Goal: Check status: Check status

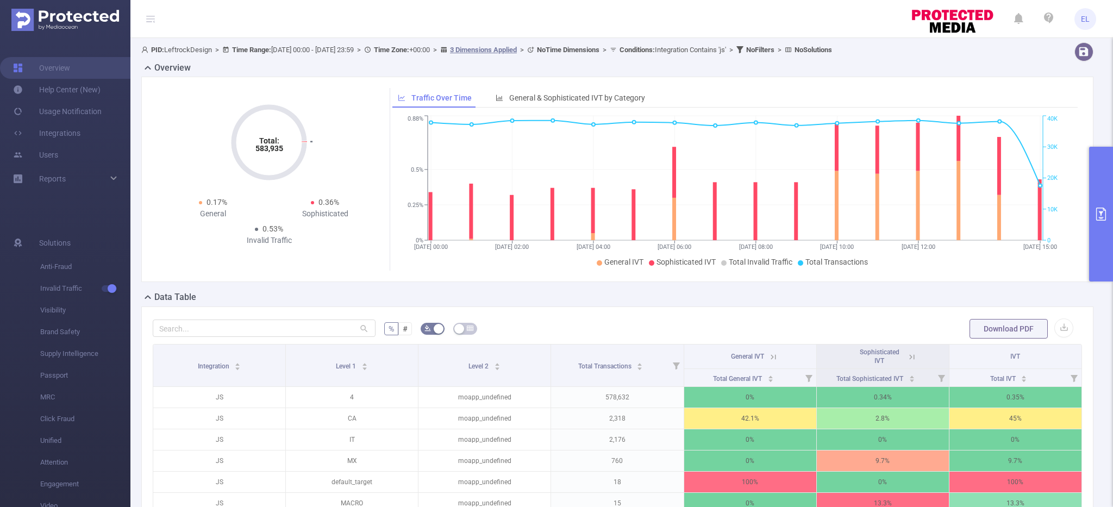
click at [1104, 213] on icon "primary" at bounding box center [1101, 214] width 13 height 13
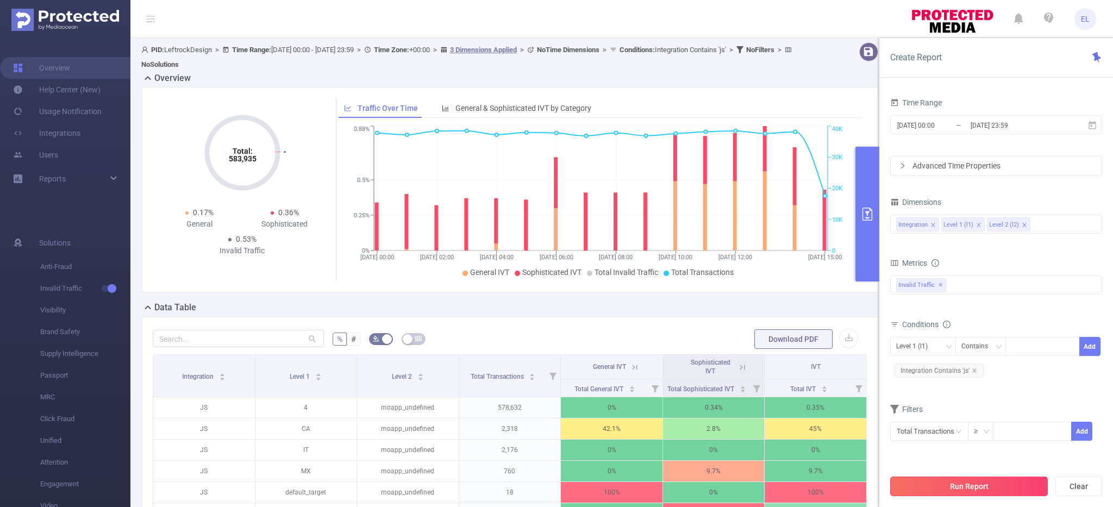
click at [948, 477] on button "Run Report" at bounding box center [970, 487] width 158 height 20
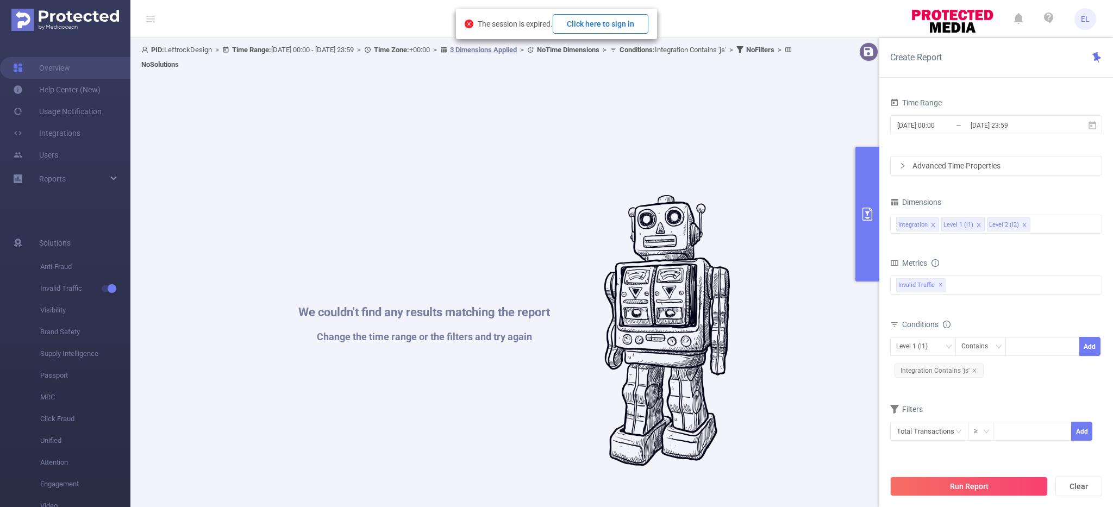
click at [625, 22] on button "Click here to sign in" at bounding box center [601, 24] width 96 height 20
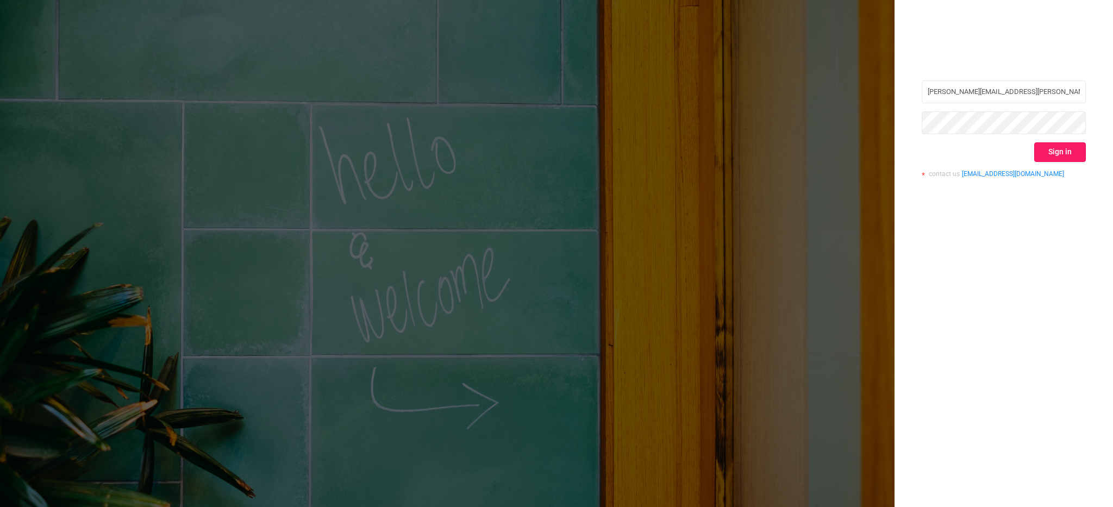
click at [1055, 157] on button "Sign in" at bounding box center [1061, 152] width 52 height 20
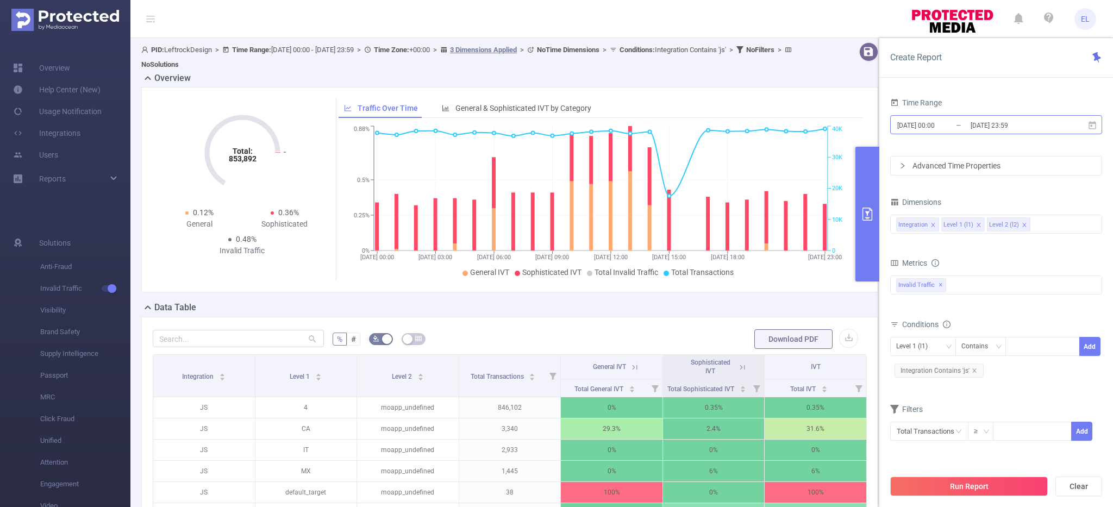
click at [962, 130] on input "[DATE] 00:00" at bounding box center [940, 125] width 88 height 15
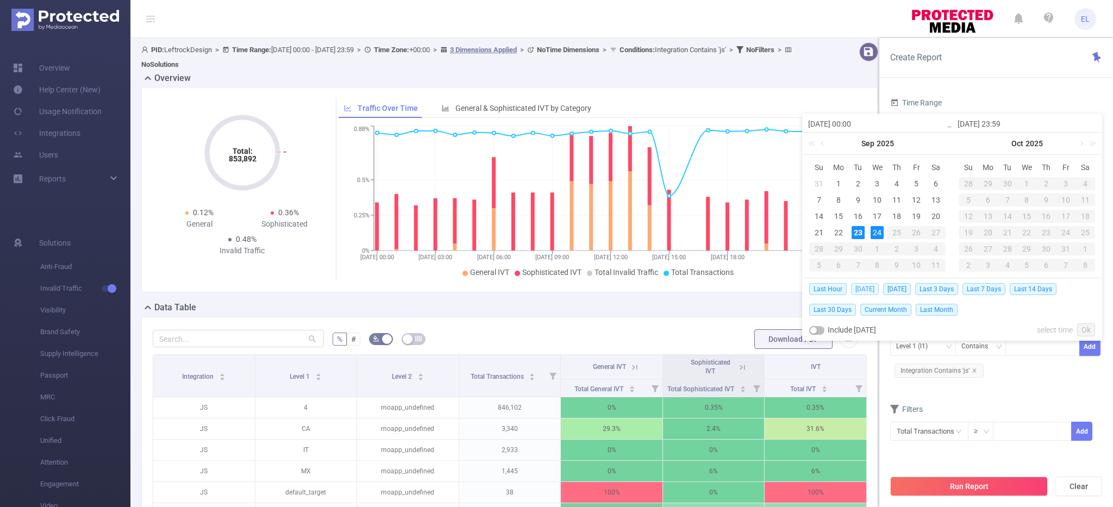
click at [860, 291] on span "Today" at bounding box center [865, 289] width 28 height 12
type input "2025-09-23 00:00"
type input "2025-09-23 23:59"
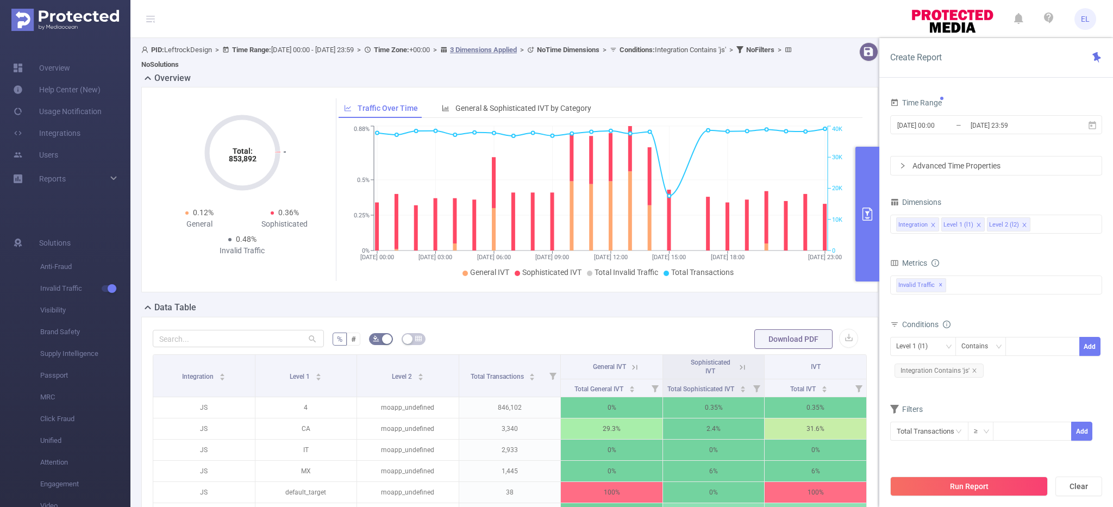
click at [860, 291] on div "Total: 853,892 Total: 853,892 0.12% General 0.36% Sophisticated 0.48% Invalid T…" at bounding box center [509, 190] width 737 height 206
click at [953, 491] on button "Run Report" at bounding box center [970, 487] width 158 height 20
